Goal: Communication & Community: Ask a question

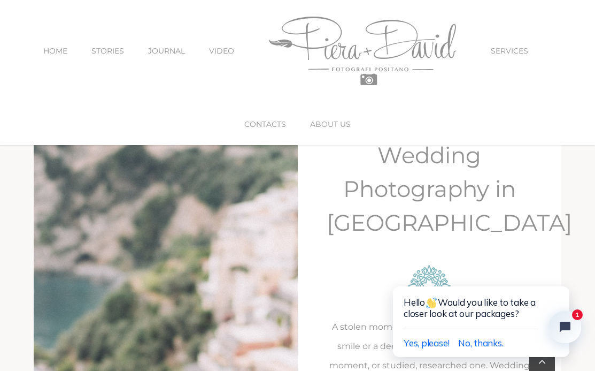
scroll to position [1271, 0]
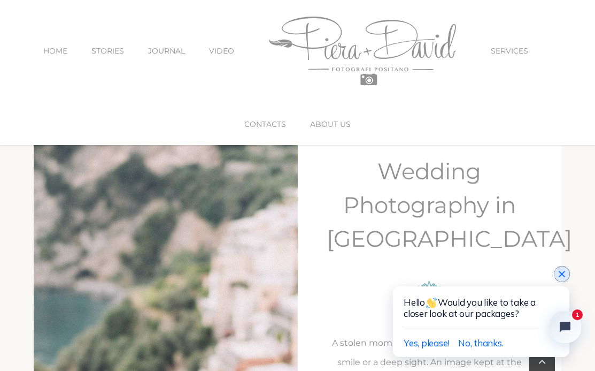
click at [562, 271] on icon "Close chat widget" at bounding box center [562, 273] width 11 height 11
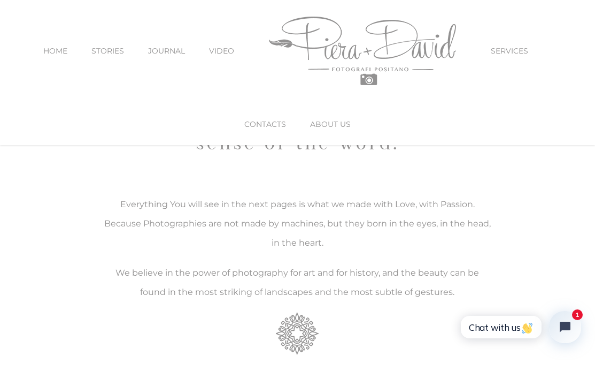
scroll to position [0, 0]
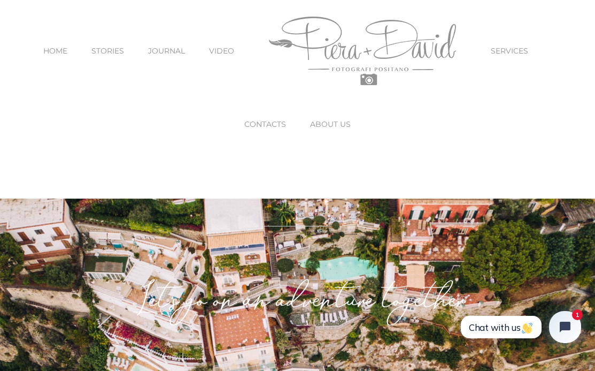
click at [258, 125] on span "CONTACTS" at bounding box center [265, 123] width 42 height 7
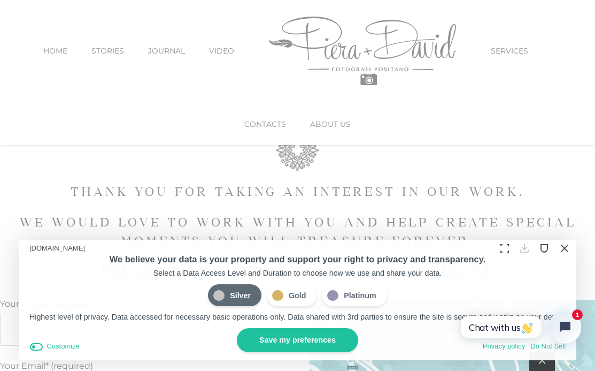
scroll to position [324, 0]
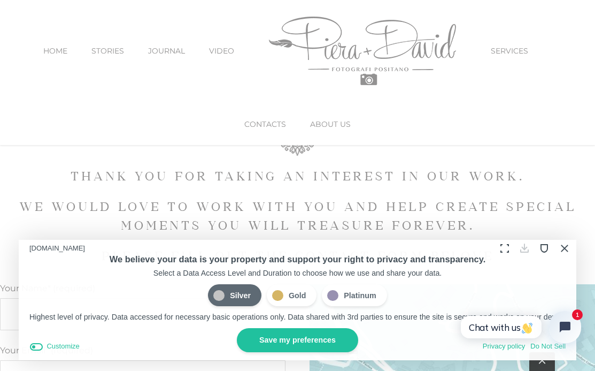
click at [565, 245] on button "Close Cookie Compliance" at bounding box center [564, 248] width 17 height 17
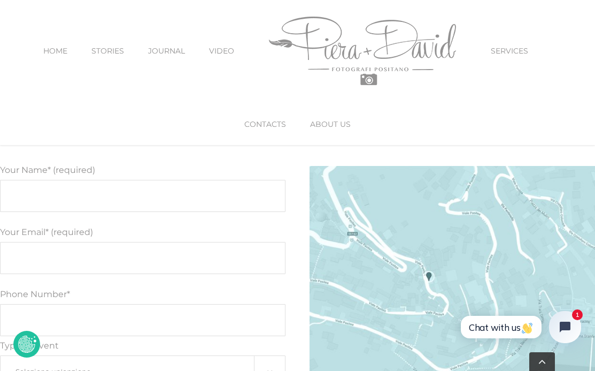
scroll to position [425, 0]
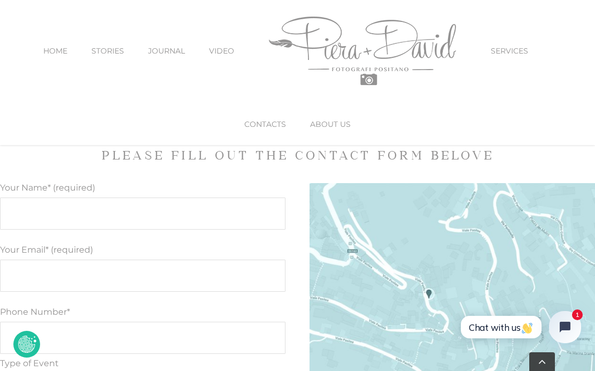
click at [185, 202] on input "Your Name* (required)" at bounding box center [143, 213] width 286 height 32
type input "[PERSON_NAME]"
click at [36, 267] on input "Your Email* (required)" at bounding box center [143, 275] width 286 height 32
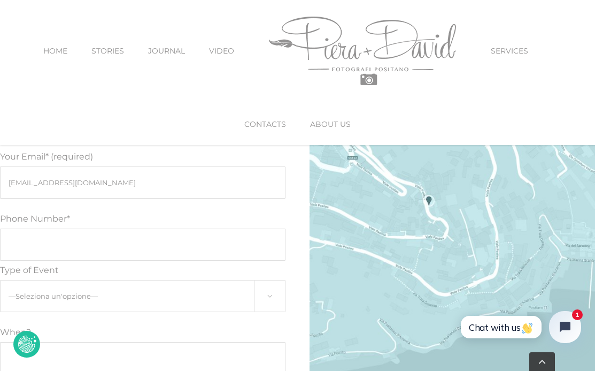
scroll to position [522, 0]
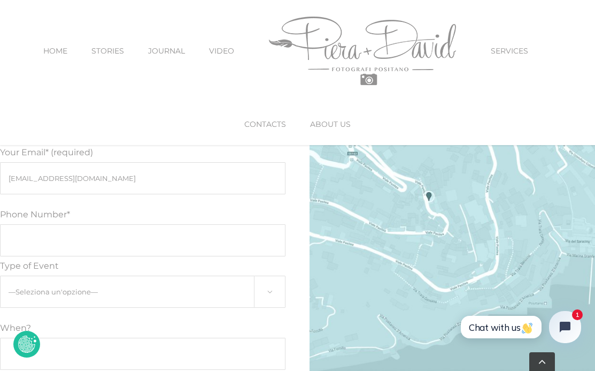
type input "[EMAIL_ADDRESS][DOMAIN_NAME]"
click at [85, 238] on input "Phone Number*" at bounding box center [143, 240] width 286 height 32
type input "07581290078"
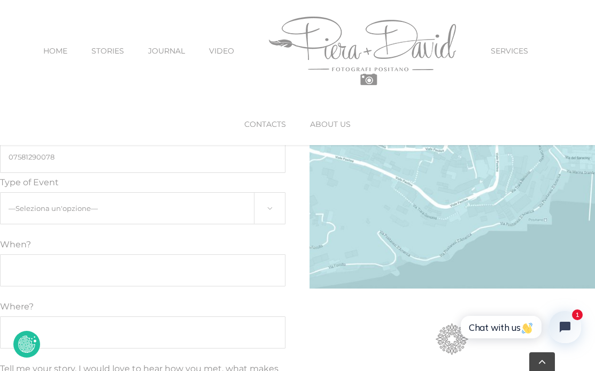
scroll to position [625, 0]
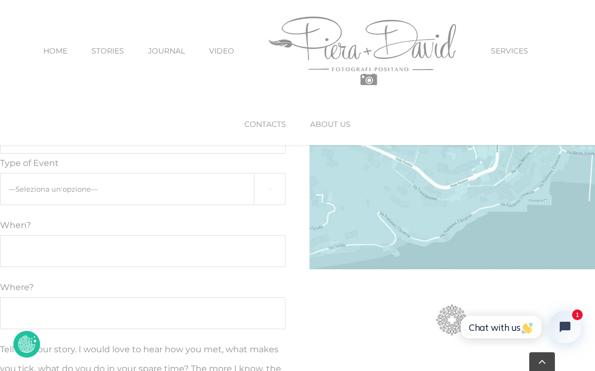
click at [105, 193] on select "—Seleziona un'opzione— Engagement Proposal Wedding Maternity Children" at bounding box center [143, 189] width 286 height 32
select select "Wedding"
click at [71, 245] on input "Modulo di contatto" at bounding box center [143, 251] width 286 height 32
type input "[DATE]"
click at [48, 314] on input "Where?" at bounding box center [143, 313] width 286 height 32
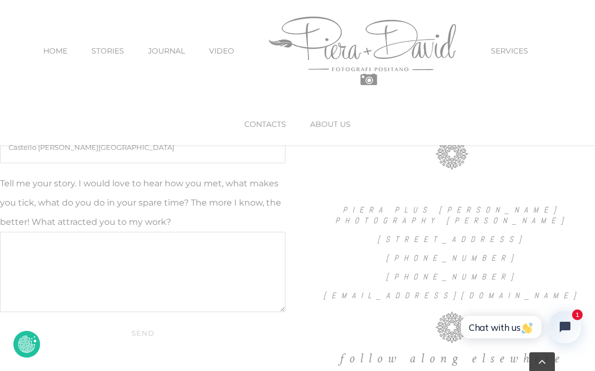
scroll to position [790, 0]
type input "Castello [PERSON_NAME][GEOGRAPHIC_DATA]"
click at [51, 243] on textarea "Tell me your story. I would love to hear how you met, what makes you tick, what…" at bounding box center [143, 272] width 286 height 80
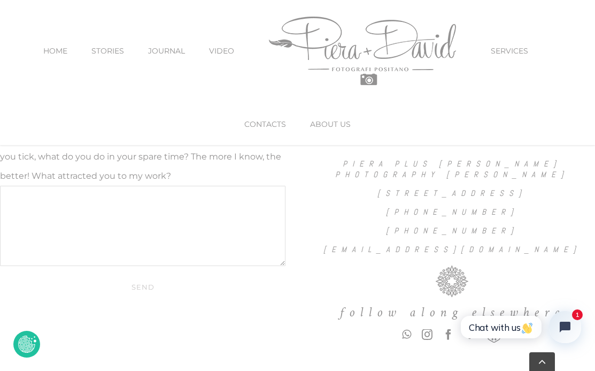
scroll to position [857, 0]
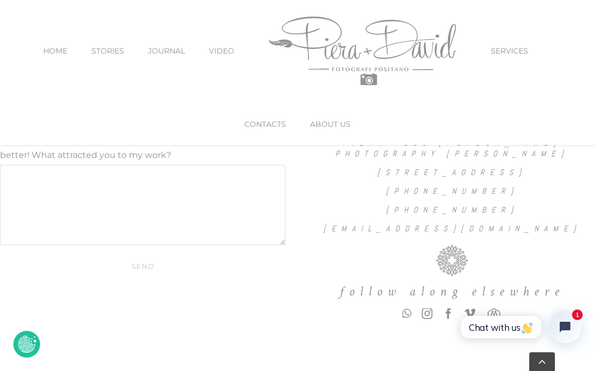
click at [144, 264] on input "Send" at bounding box center [143, 266] width 286 height 20
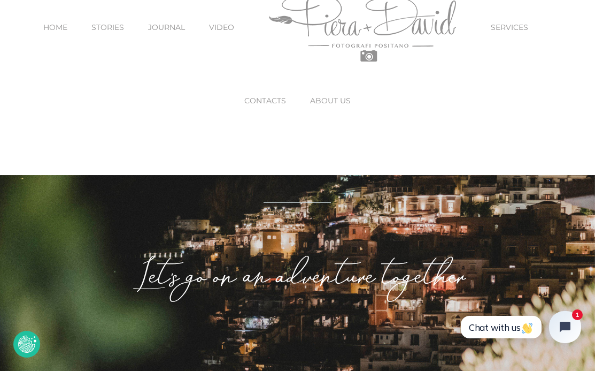
scroll to position [0, 0]
